Goal: Find specific page/section: Find specific page/section

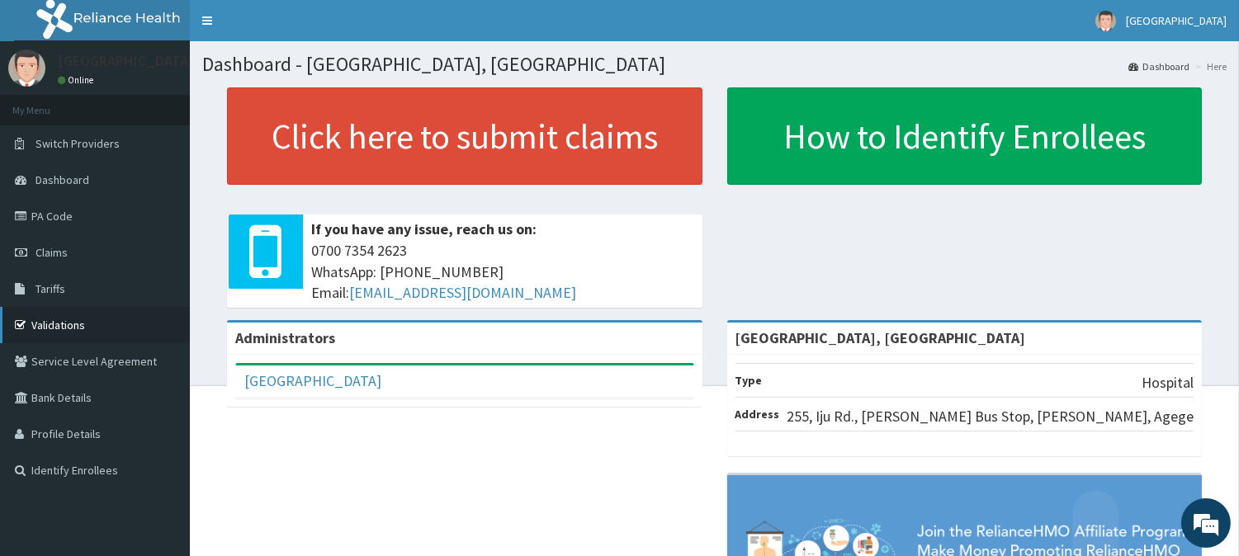
click at [89, 318] on link "Validations" at bounding box center [95, 325] width 190 height 36
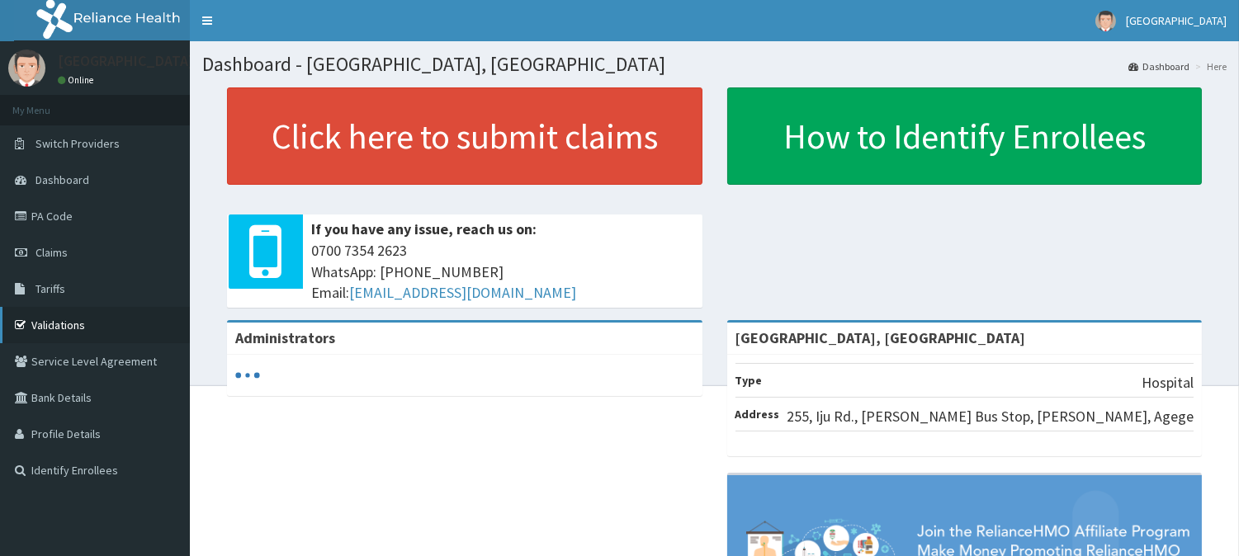
click at [75, 319] on link "Validations" at bounding box center [95, 325] width 190 height 36
